Goal: Find specific page/section: Find specific page/section

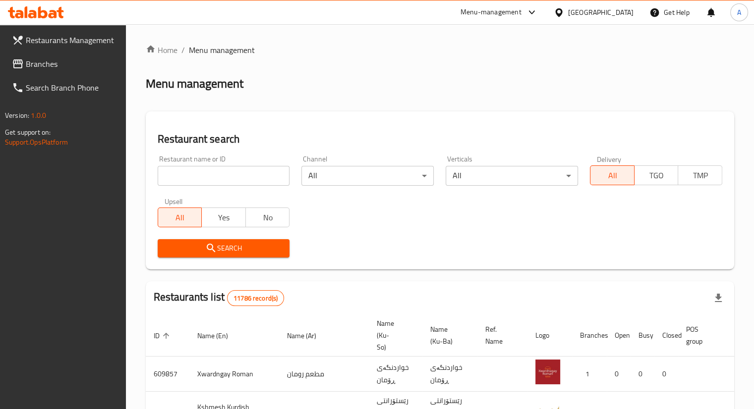
click at [45, 64] on span "Branches" at bounding box center [72, 64] width 92 height 12
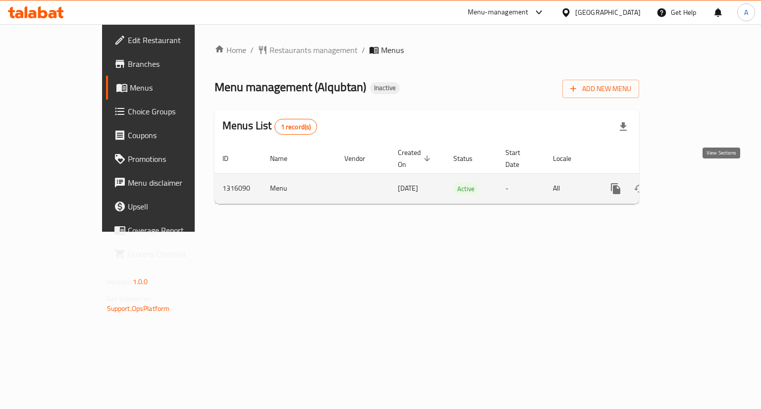
click at [693, 183] on icon "enhanced table" at bounding box center [687, 189] width 12 height 12
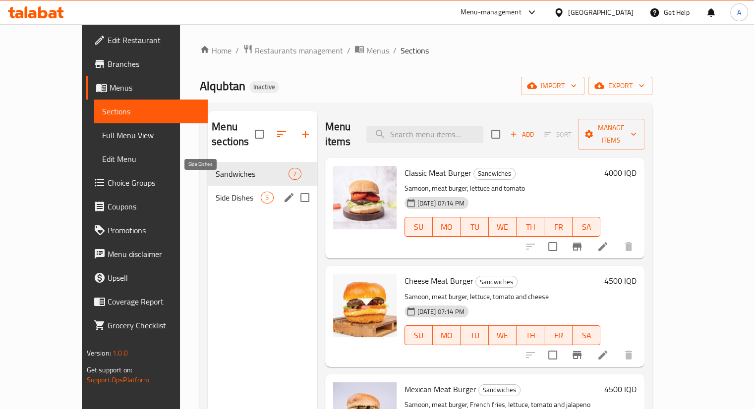
click at [216, 192] on span "Side Dishes" at bounding box center [238, 198] width 45 height 12
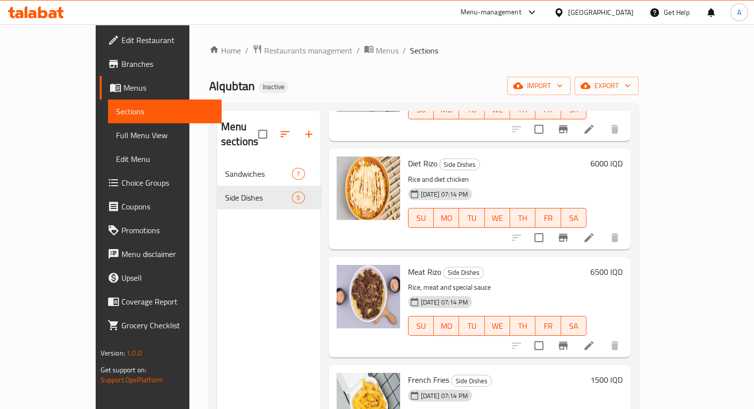
scroll to position [127, 0]
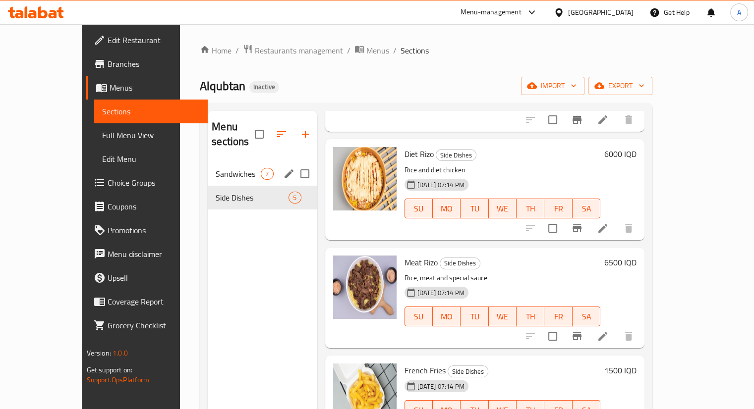
drag, startPoint x: 170, startPoint y: 159, endPoint x: 189, endPoint y: 163, distance: 19.2
click at [216, 168] on span "Sandwiches" at bounding box center [238, 174] width 45 height 12
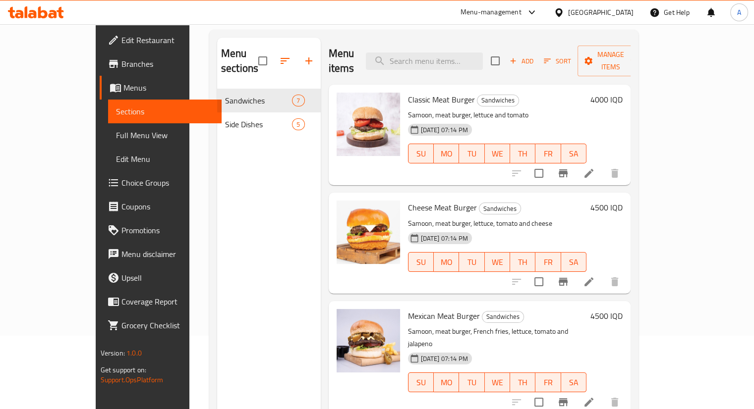
scroll to position [40, 0]
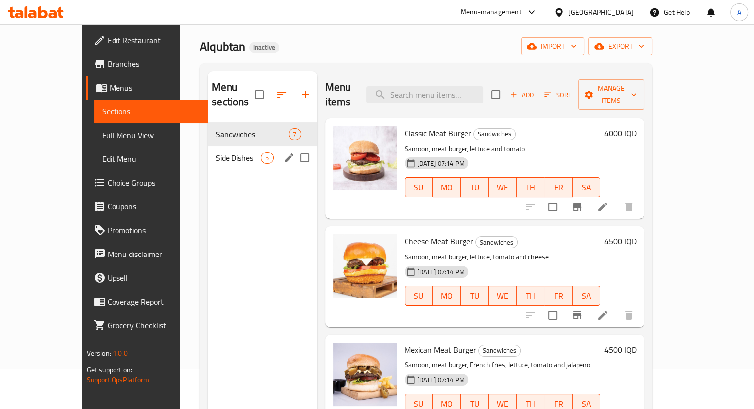
click at [228, 152] on span "Side Dishes" at bounding box center [238, 158] width 45 height 12
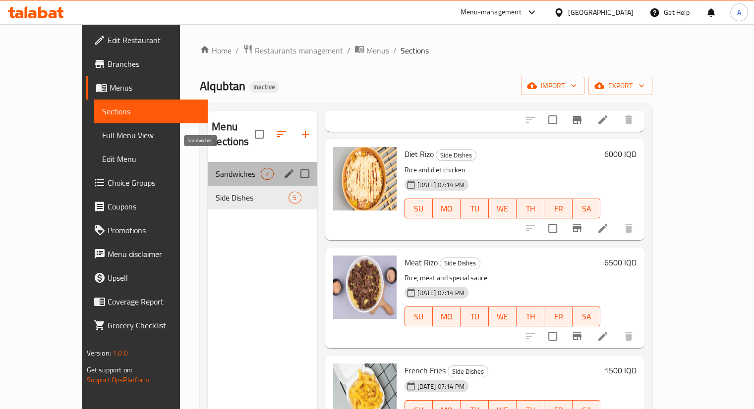
click at [221, 168] on span "Sandwiches" at bounding box center [238, 174] width 45 height 12
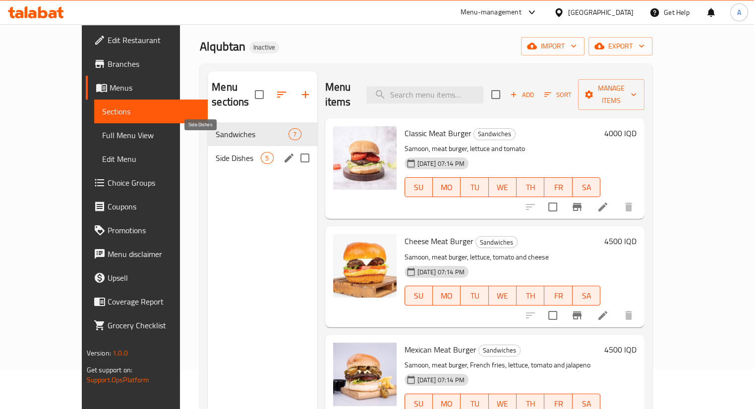
click at [224, 152] on span "Side Dishes" at bounding box center [238, 158] width 45 height 12
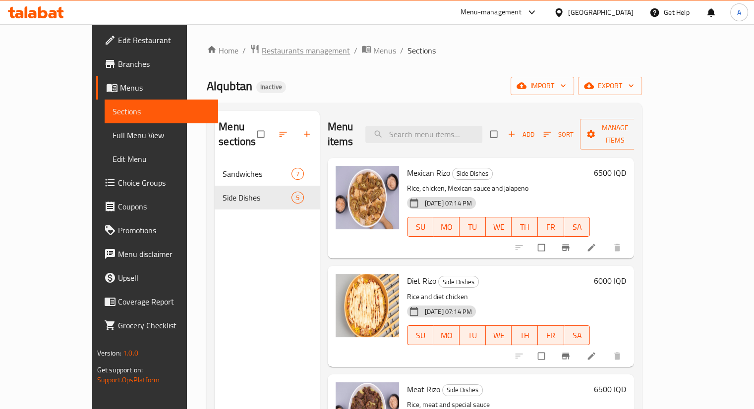
click at [262, 45] on span "Restaurants management" at bounding box center [306, 51] width 88 height 12
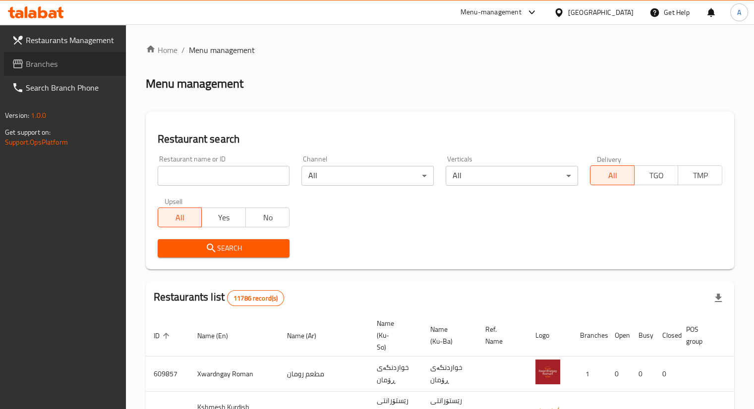
click at [48, 64] on span "Branches" at bounding box center [72, 64] width 92 height 12
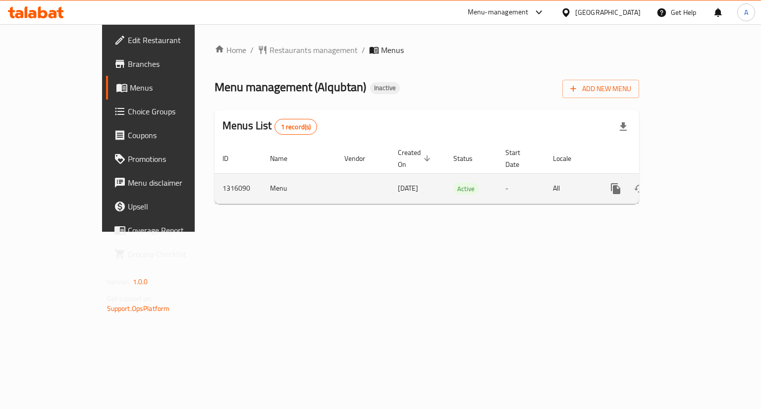
click at [693, 183] on icon "enhanced table" at bounding box center [687, 189] width 12 height 12
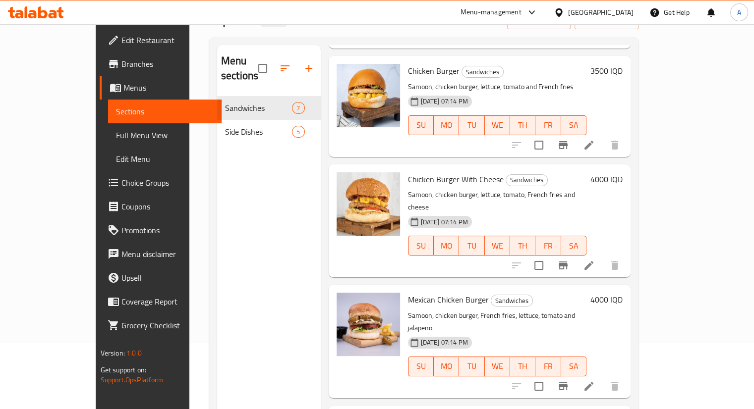
scroll to position [139, 0]
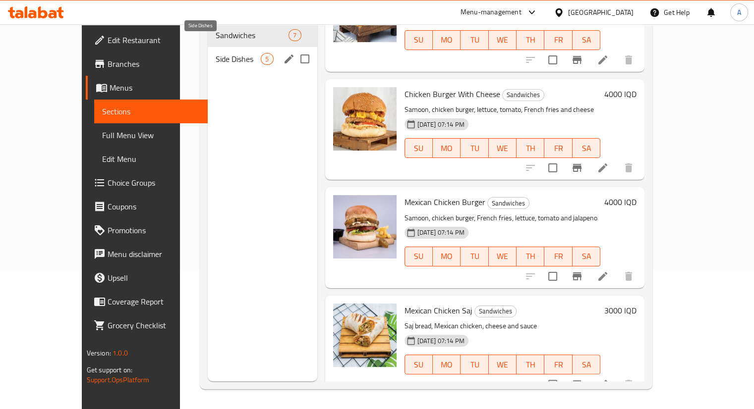
click at [216, 53] on span "Side Dishes" at bounding box center [238, 59] width 45 height 12
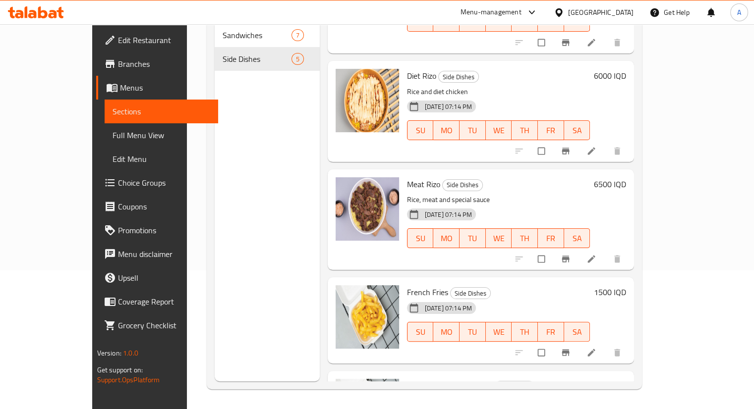
scroll to position [127, 0]
